Goal: Information Seeking & Learning: Find specific fact

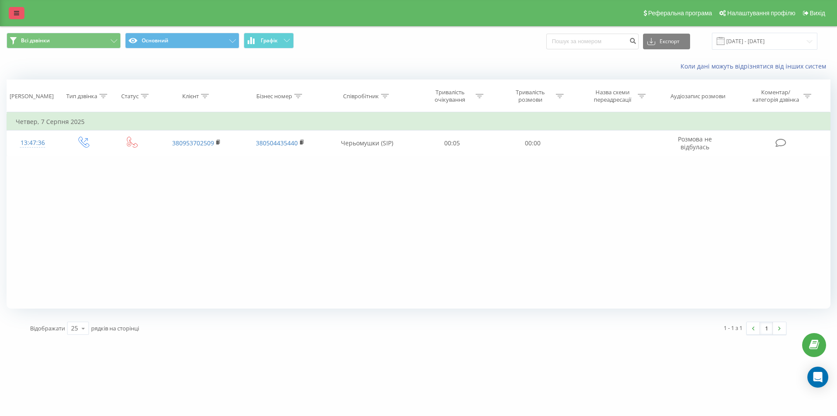
click at [20, 13] on link at bounding box center [17, 13] width 16 height 12
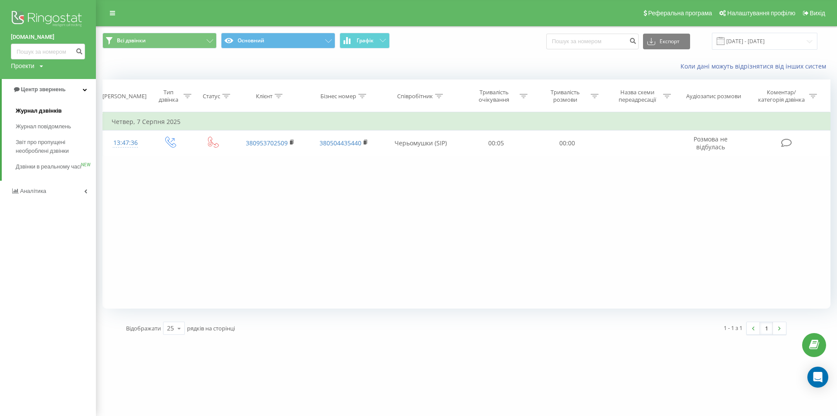
click at [42, 109] on span "Журнал дзвінків" at bounding box center [39, 110] width 46 height 9
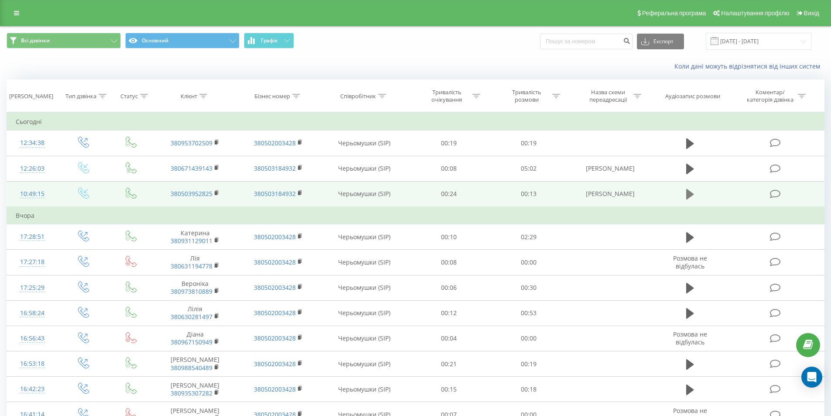
click at [689, 193] on icon at bounding box center [690, 194] width 8 height 10
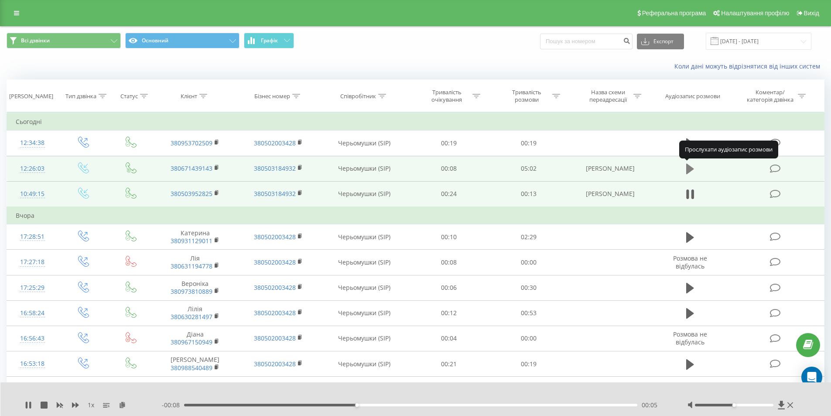
click at [690, 171] on icon at bounding box center [690, 169] width 8 height 10
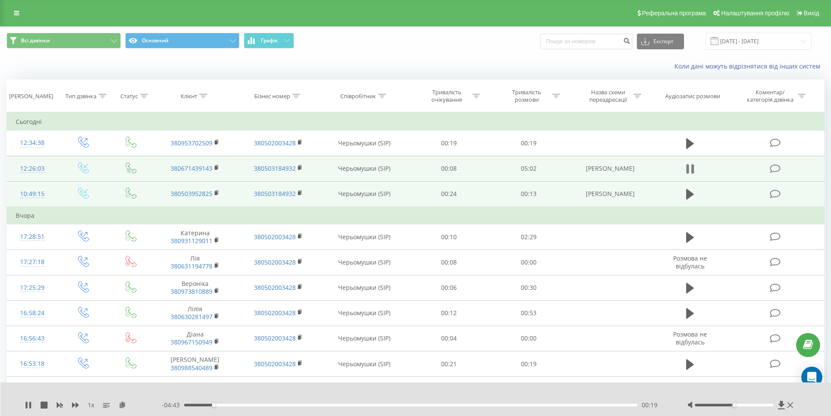
click at [688, 168] on icon at bounding box center [687, 169] width 3 height 10
click at [195, 168] on link "380671439143" at bounding box center [192, 168] width 42 height 8
click at [168, 165] on td "380671439143" at bounding box center [195, 168] width 83 height 25
drag, startPoint x: 169, startPoint y: 168, endPoint x: 216, endPoint y: 167, distance: 47.1
click at [216, 167] on td "380671439143" at bounding box center [195, 168] width 83 height 25
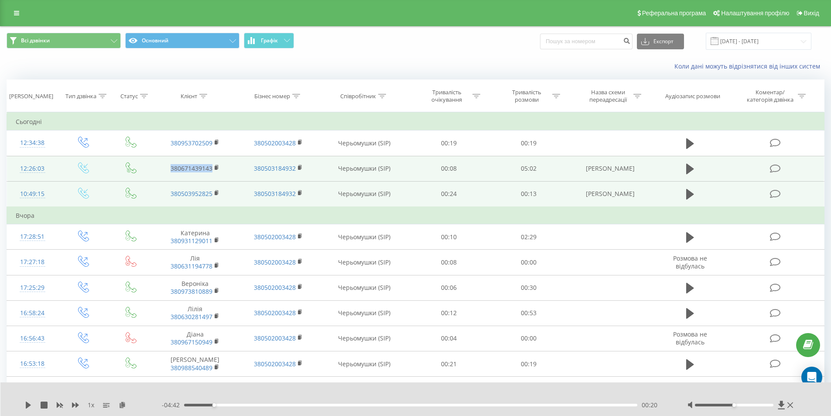
copy link "380671439143"
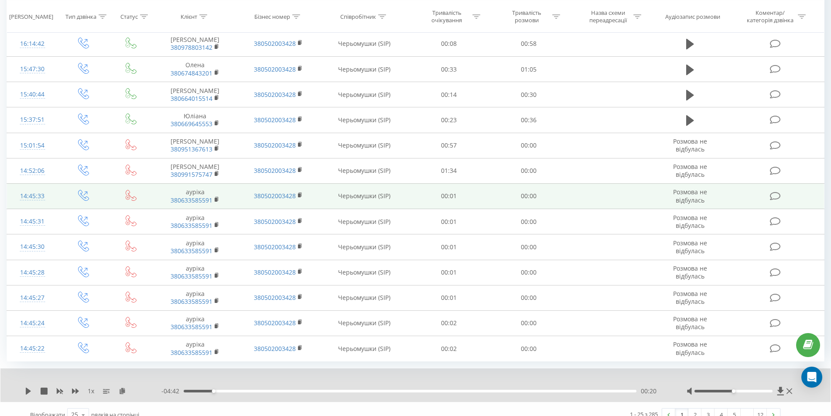
scroll to position [433, 0]
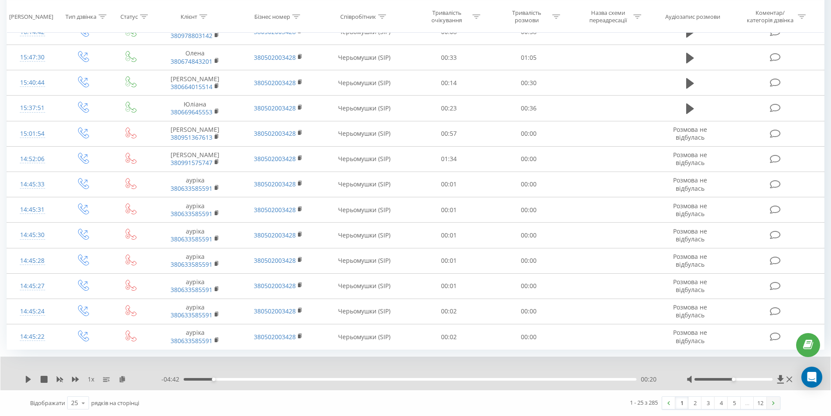
click at [773, 403] on img at bounding box center [773, 403] width 3 height 4
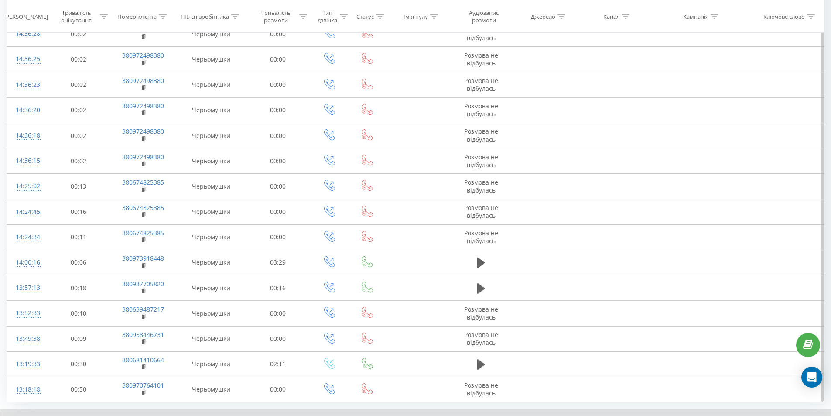
scroll to position [416, 0]
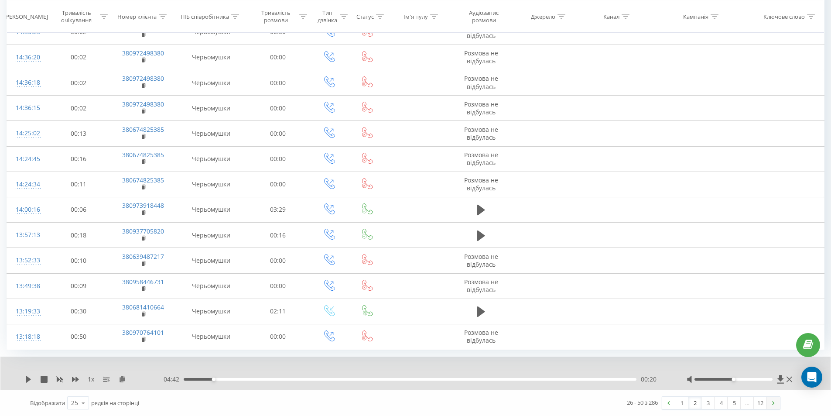
click at [771, 403] on link at bounding box center [773, 402] width 13 height 12
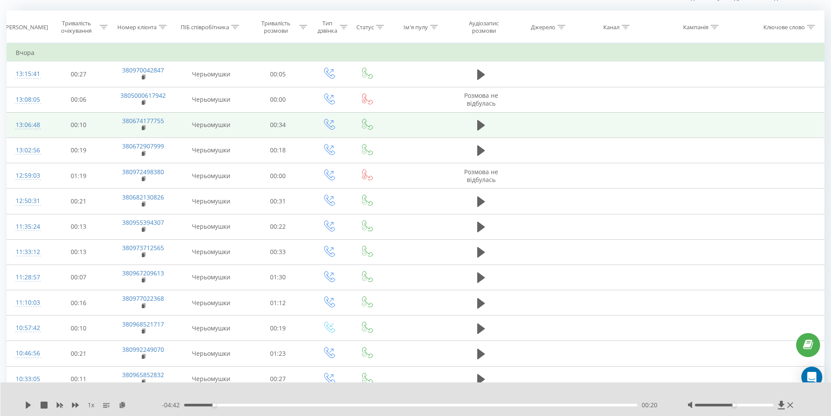
scroll to position [58, 0]
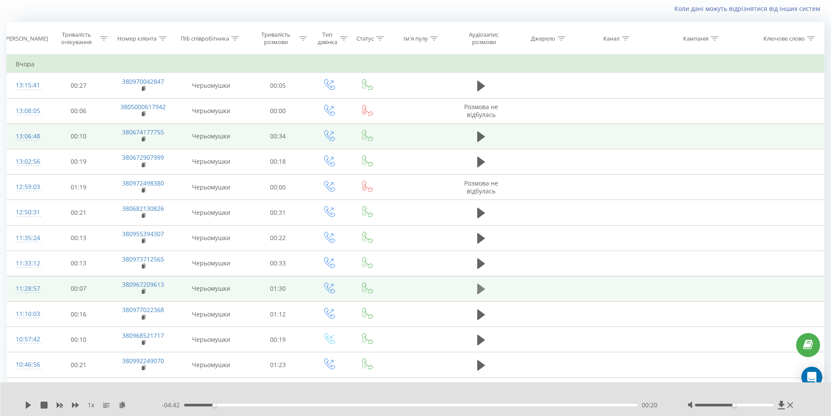
click at [480, 291] on icon at bounding box center [481, 288] width 8 height 10
click at [262, 405] on div "00:10" at bounding box center [411, 404] width 454 height 3
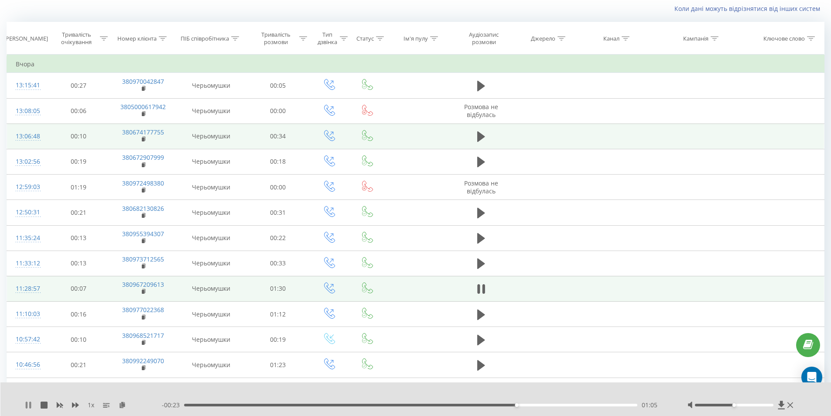
click at [27, 406] on icon at bounding box center [27, 404] width 2 height 7
click at [29, 408] on icon at bounding box center [28, 404] width 7 height 7
click at [30, 407] on icon at bounding box center [28, 404] width 7 height 7
